Goal: Information Seeking & Learning: Learn about a topic

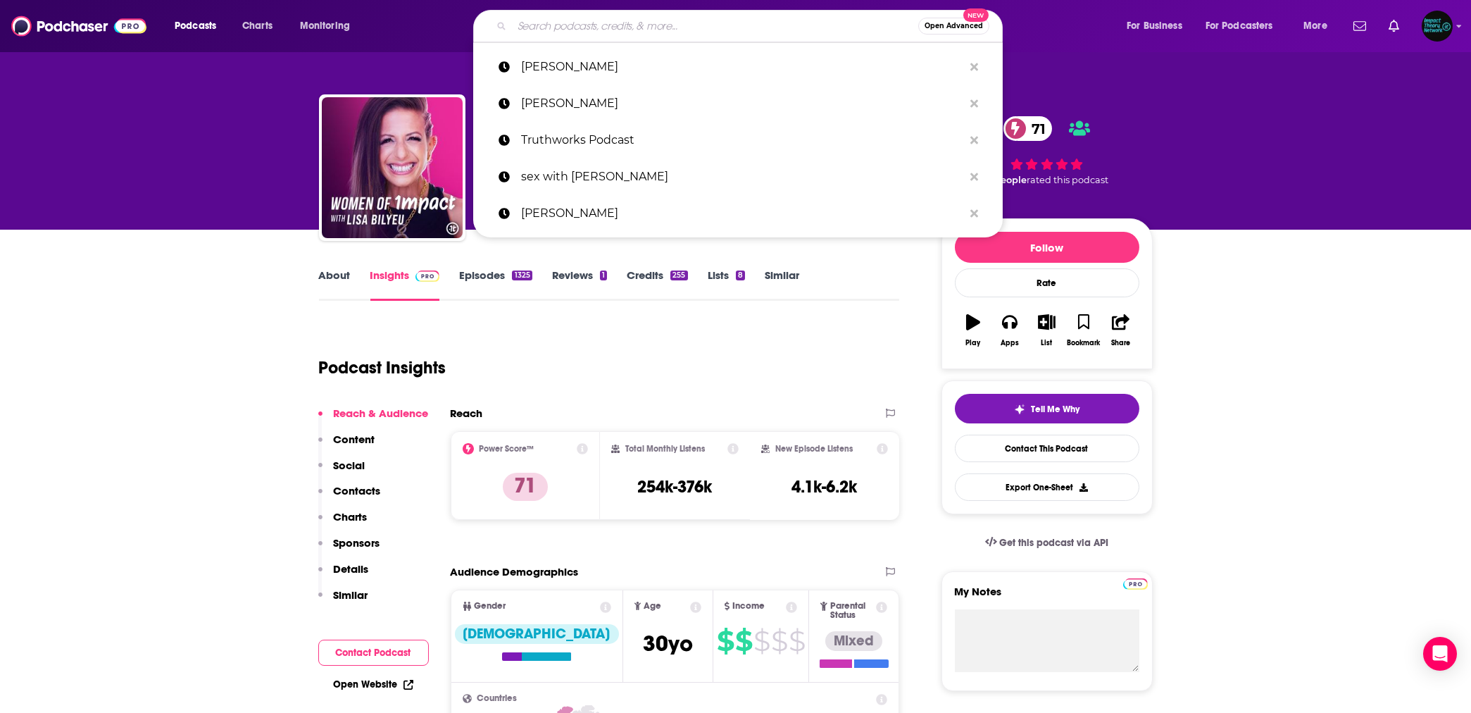
click at [642, 25] on input "Search podcasts, credits, & more..." at bounding box center [715, 26] width 406 height 23
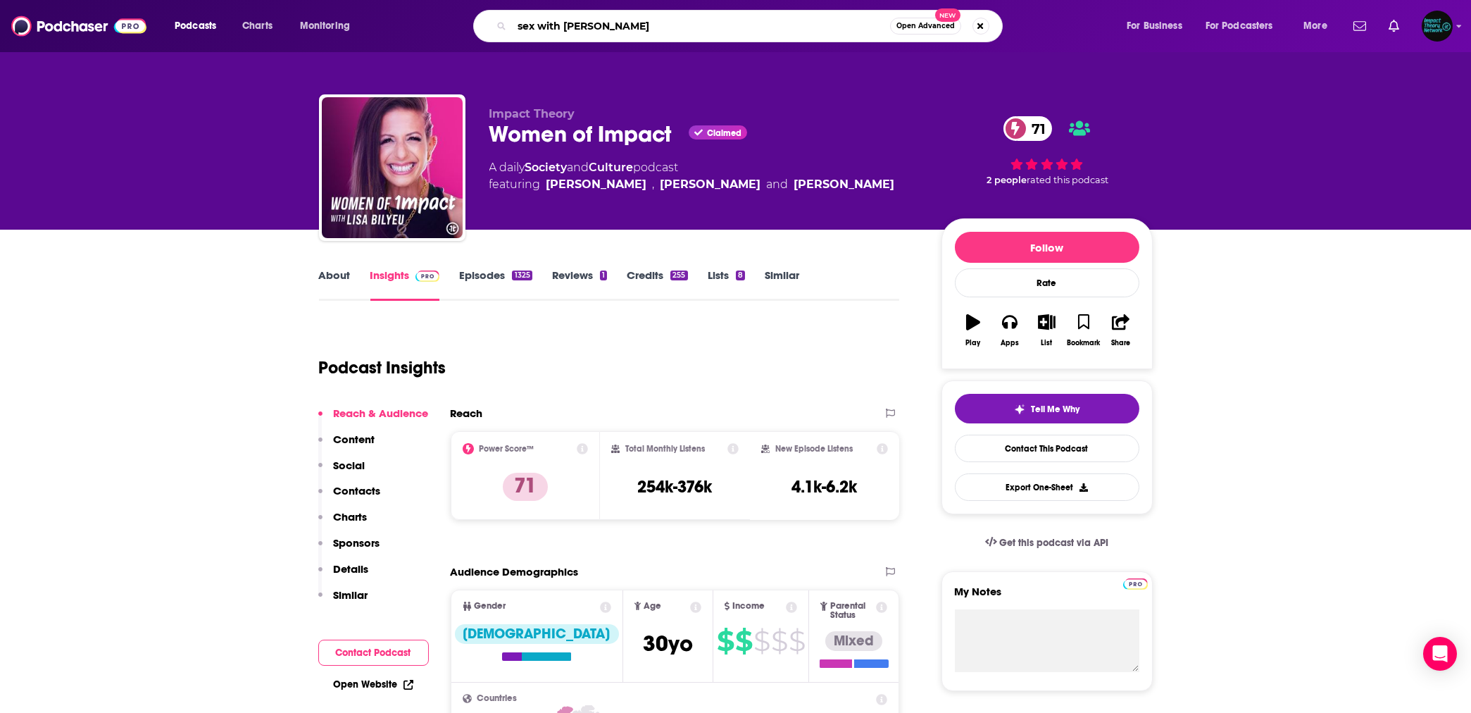
type input "sex with [PERSON_NAME]"
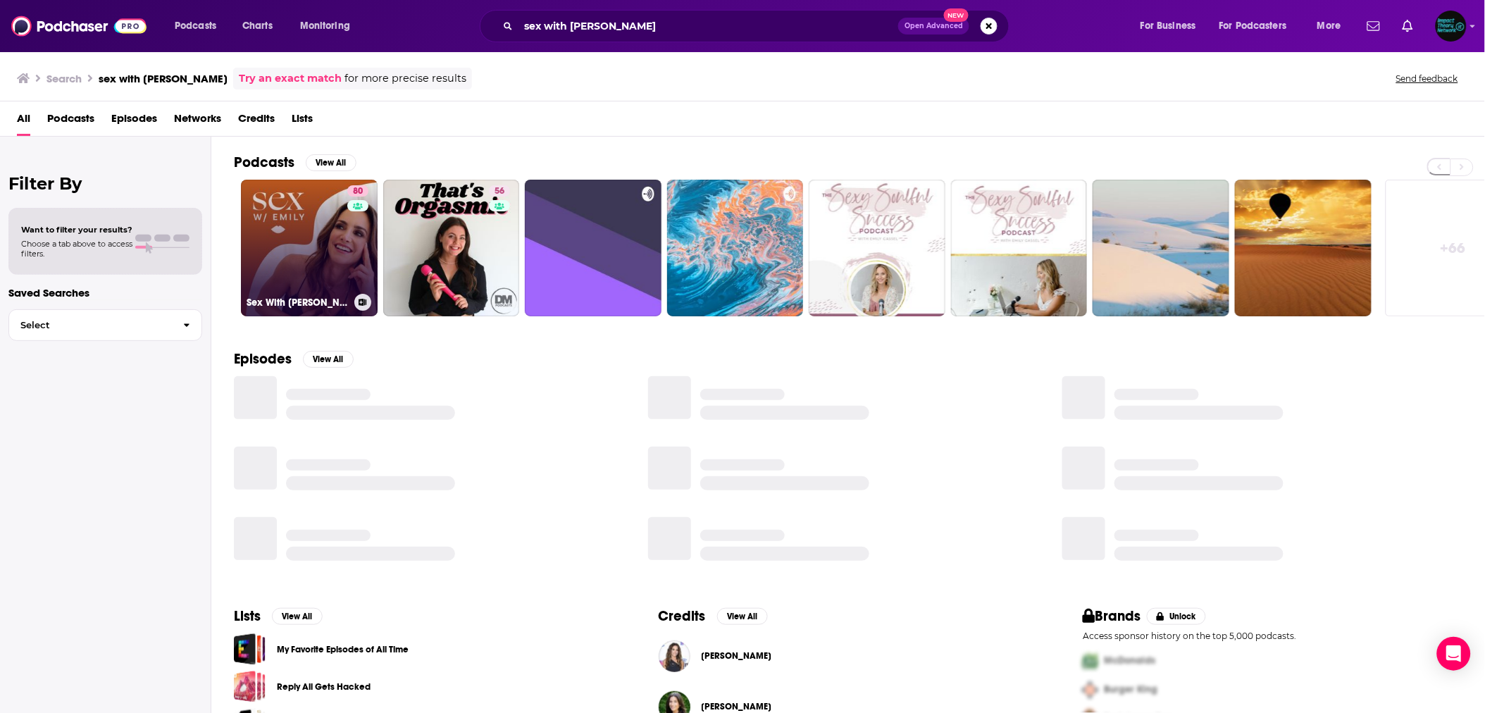
click at [301, 246] on link "80 Sex With [PERSON_NAME]" at bounding box center [309, 248] width 137 height 137
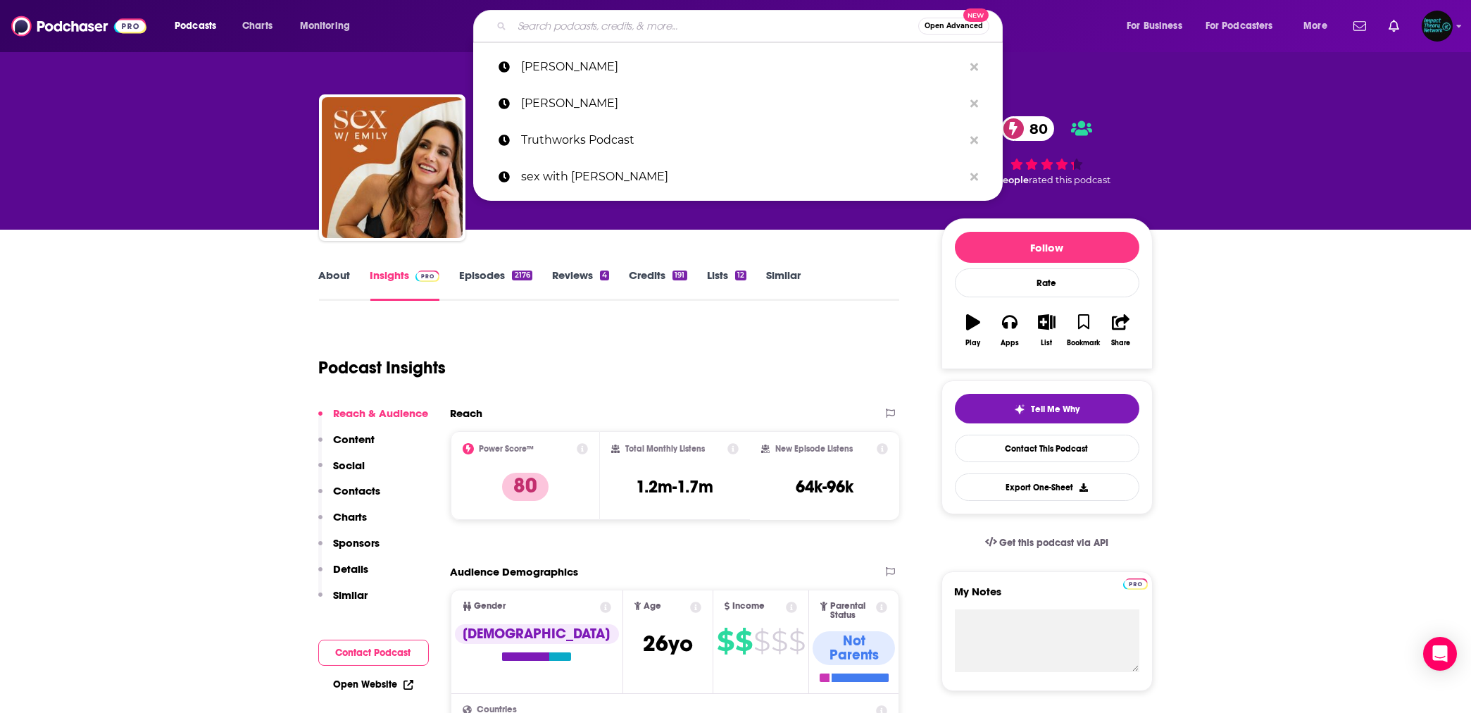
click at [520, 30] on input "Search podcasts, credits, & more..." at bounding box center [715, 26] width 406 height 23
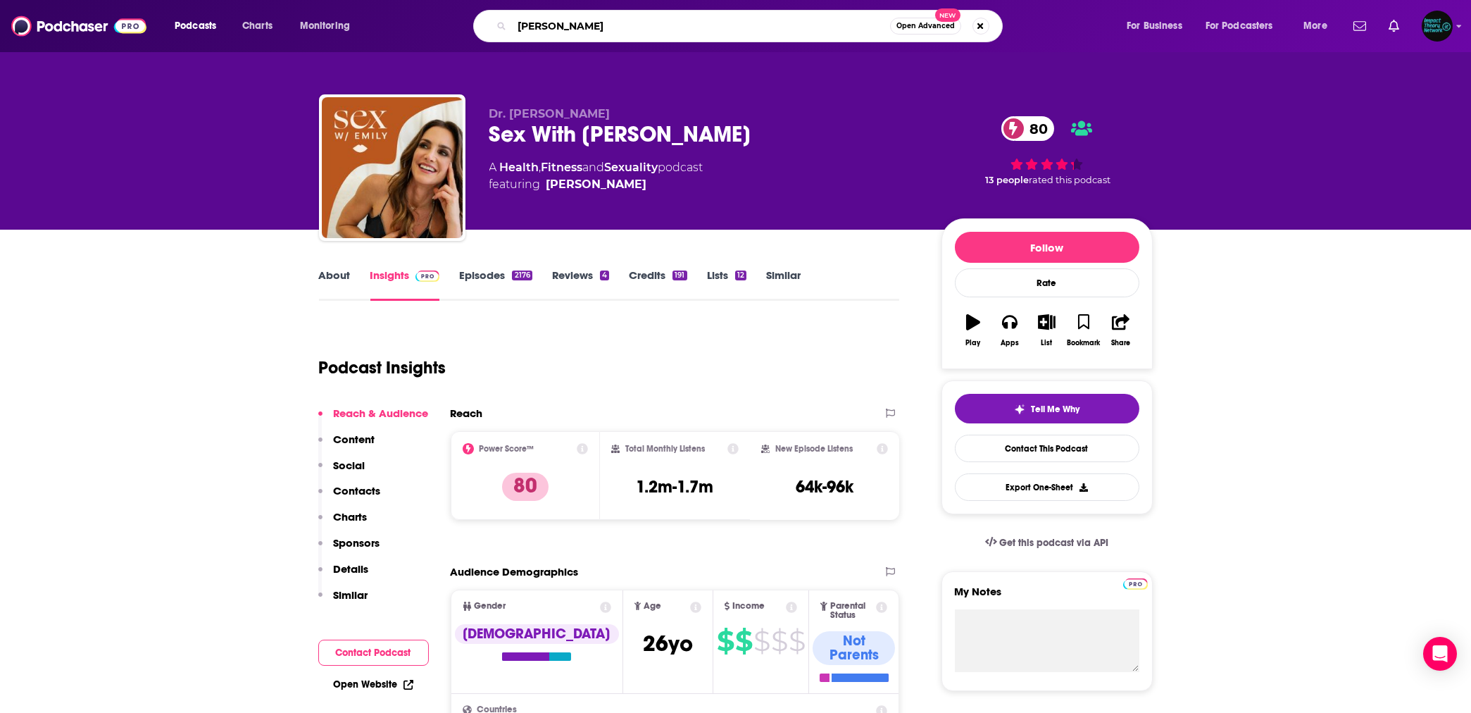
type input "[PERSON_NAME]"
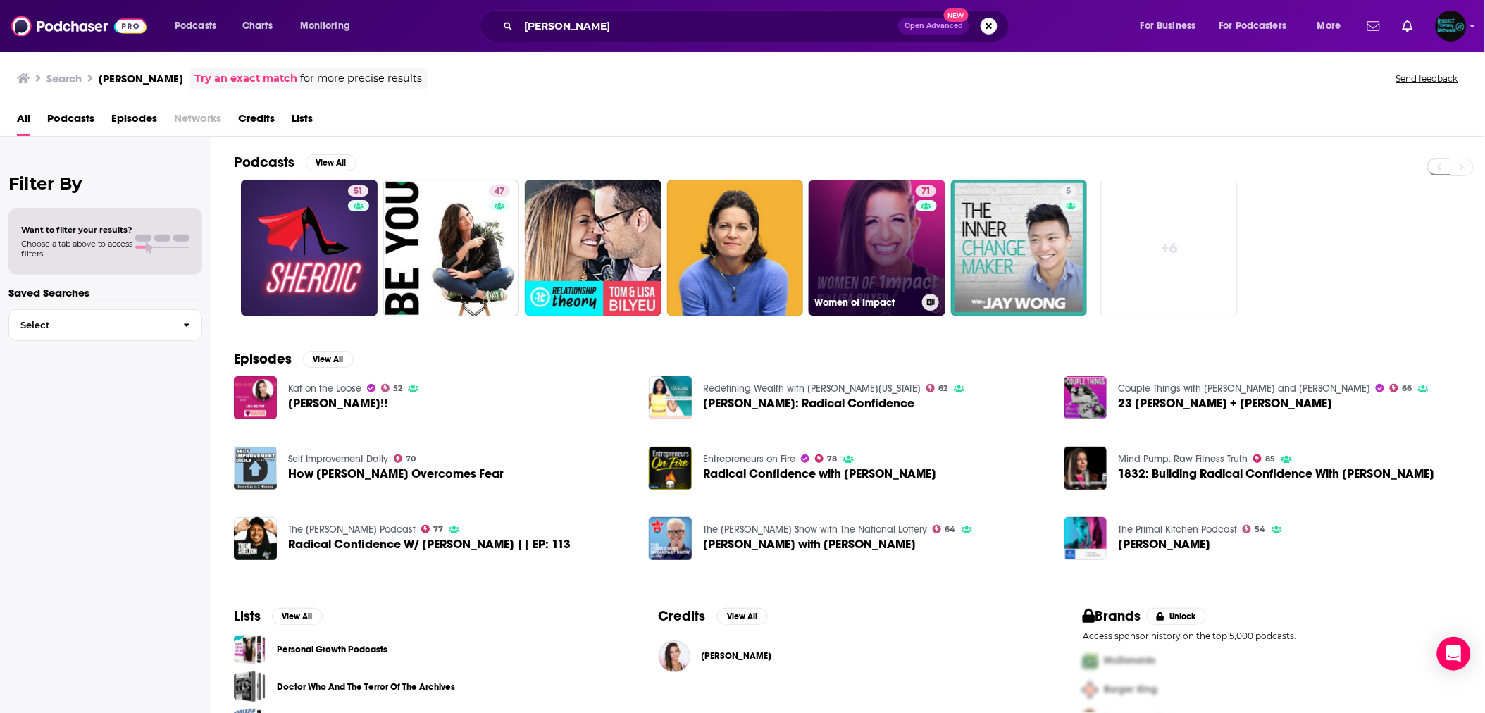
click at [857, 239] on link "71 Women of Impact" at bounding box center [877, 248] width 137 height 137
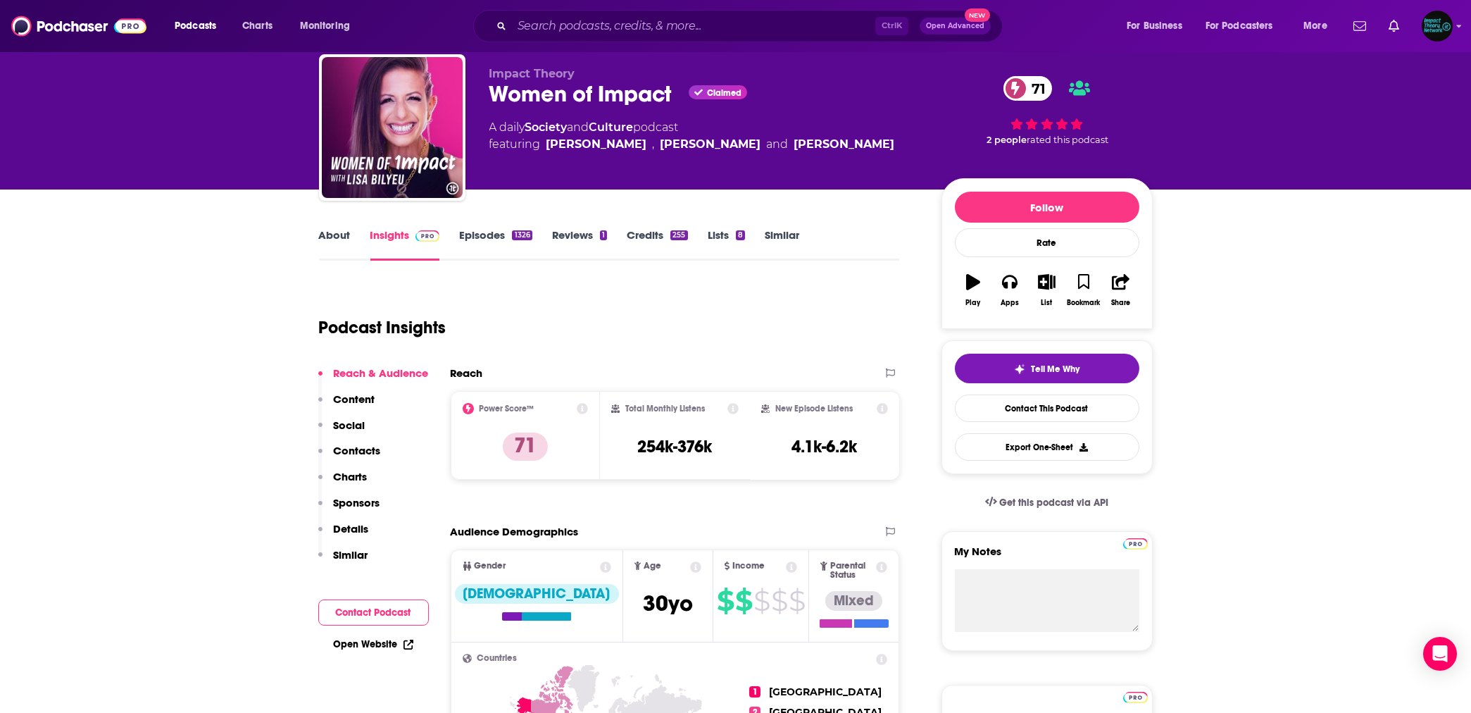
scroll to position [125, 0]
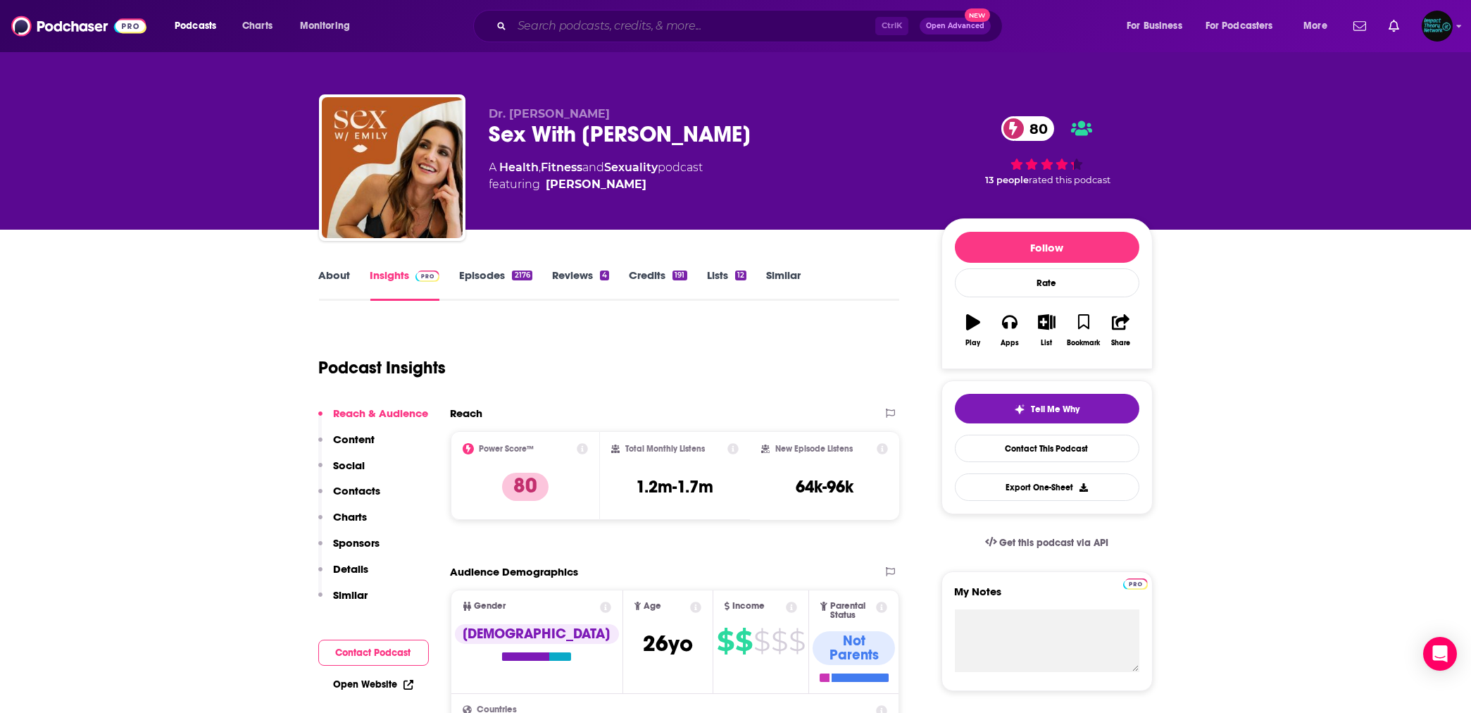
click at [601, 24] on input "Search podcasts, credits, & more..." at bounding box center [693, 26] width 363 height 23
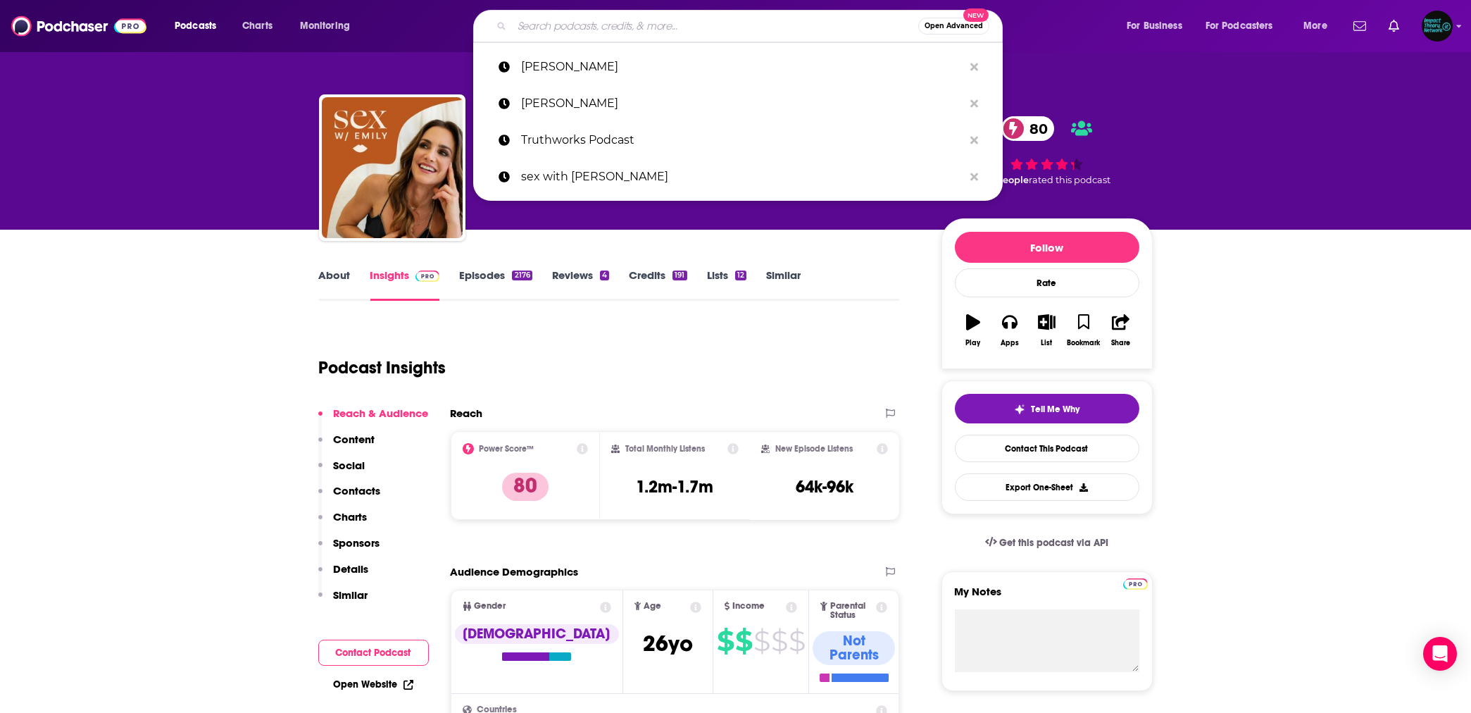
paste input "[PERSON_NAME]"
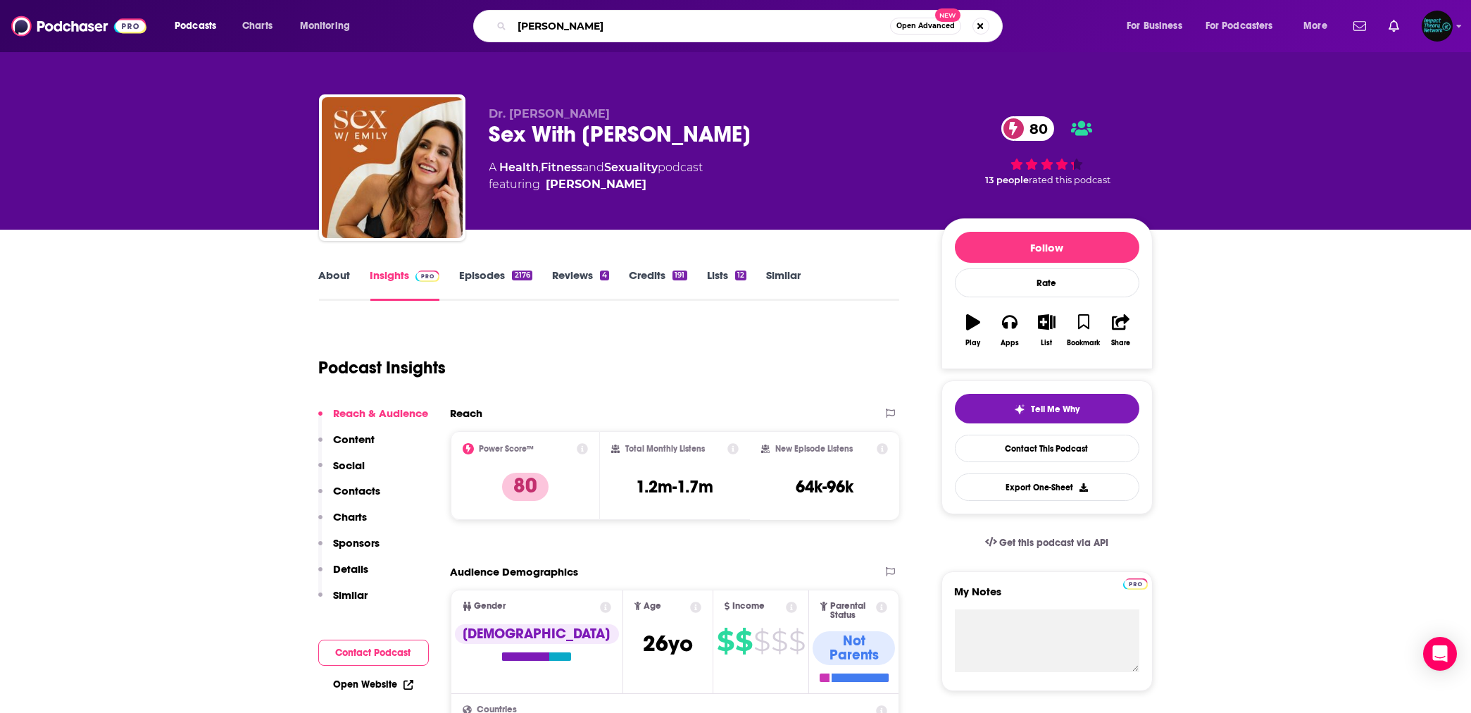
type input "[PERSON_NAME]"
